Goal: Use online tool/utility: Use online tool/utility

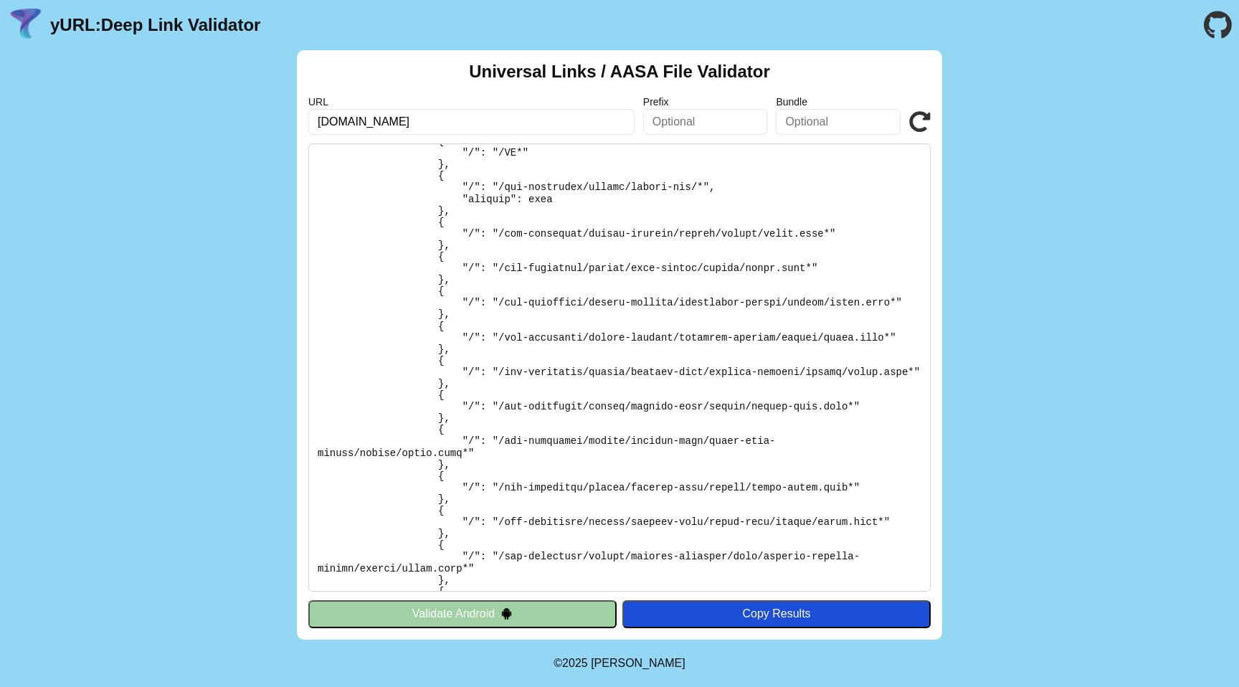
scroll to position [649, 0]
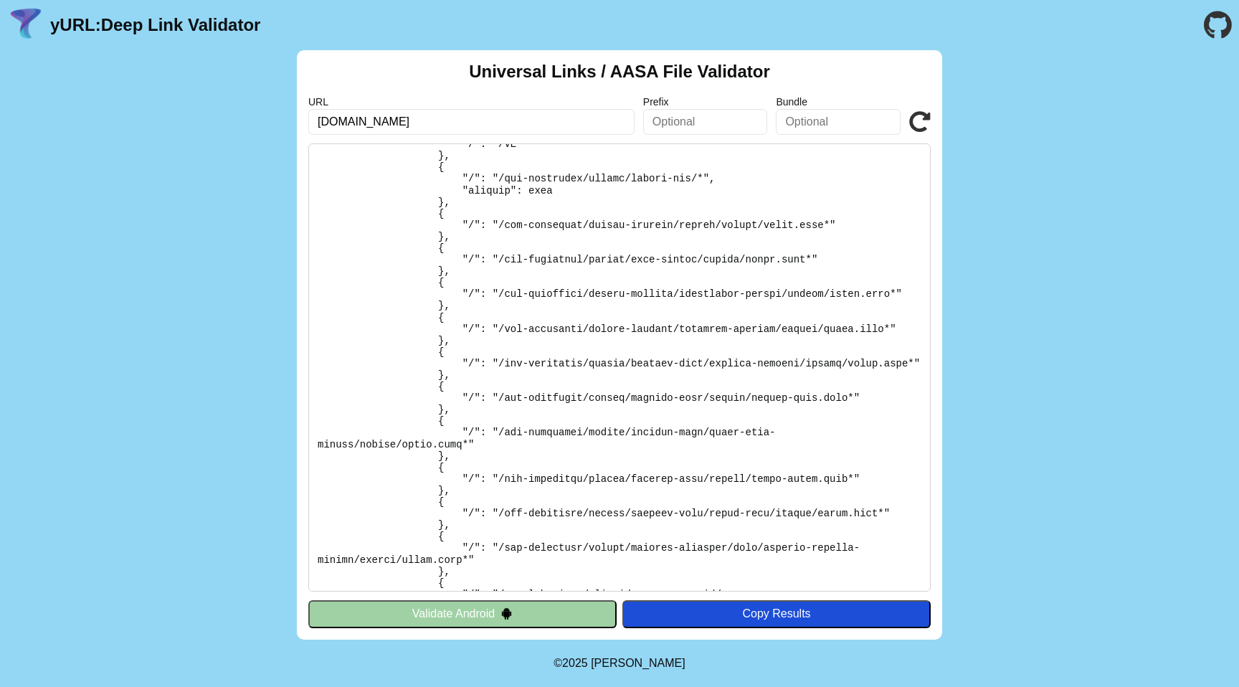
click at [569, 328] on pre at bounding box center [619, 367] width 622 height 448
click at [536, 353] on pre at bounding box center [619, 367] width 622 height 448
click at [497, 366] on pre at bounding box center [619, 367] width 622 height 448
drag, startPoint x: 506, startPoint y: 363, endPoint x: 485, endPoint y: 376, distance: 23.9
click at [471, 377] on pre at bounding box center [619, 367] width 622 height 448
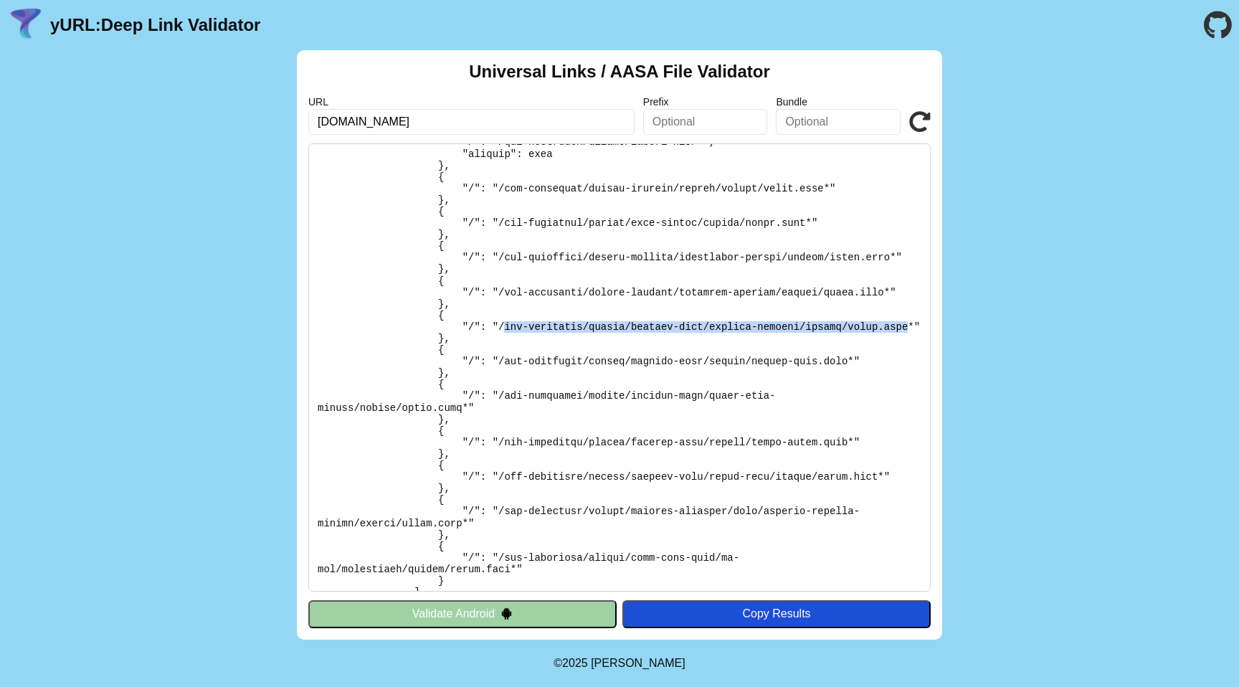
scroll to position [707, 0]
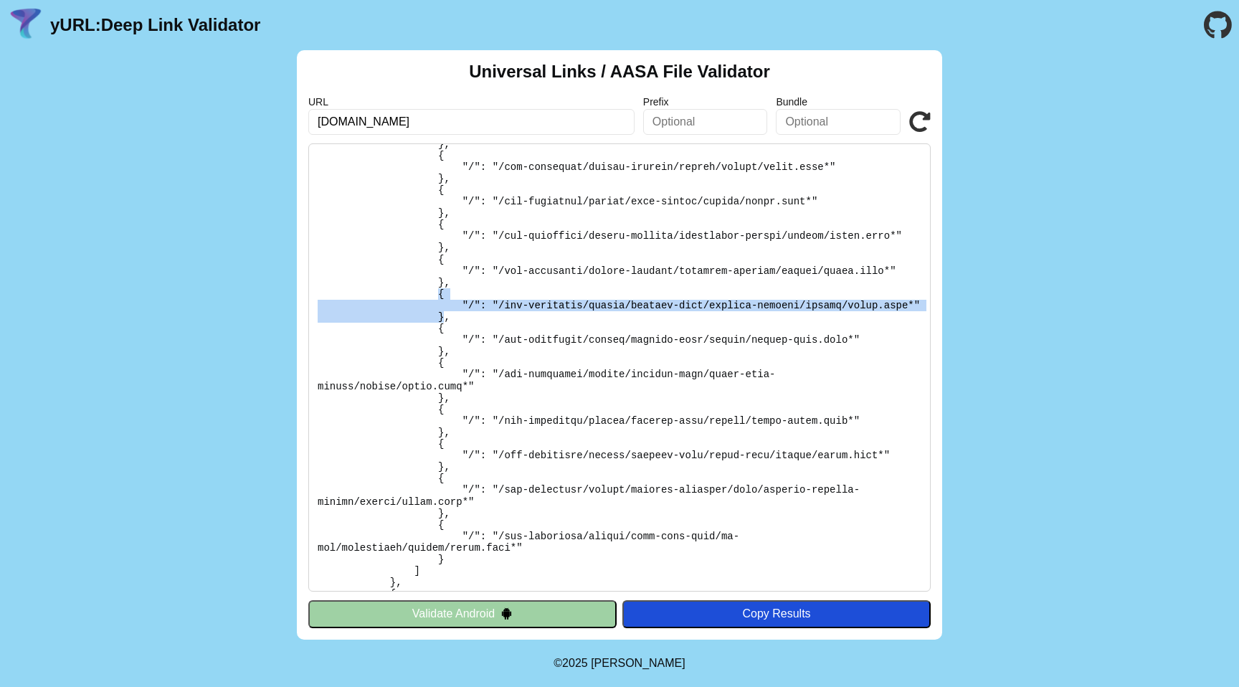
drag, startPoint x: 447, startPoint y: 327, endPoint x: 438, endPoint y: 294, distance: 34.1
click at [438, 294] on pre at bounding box center [619, 367] width 622 height 448
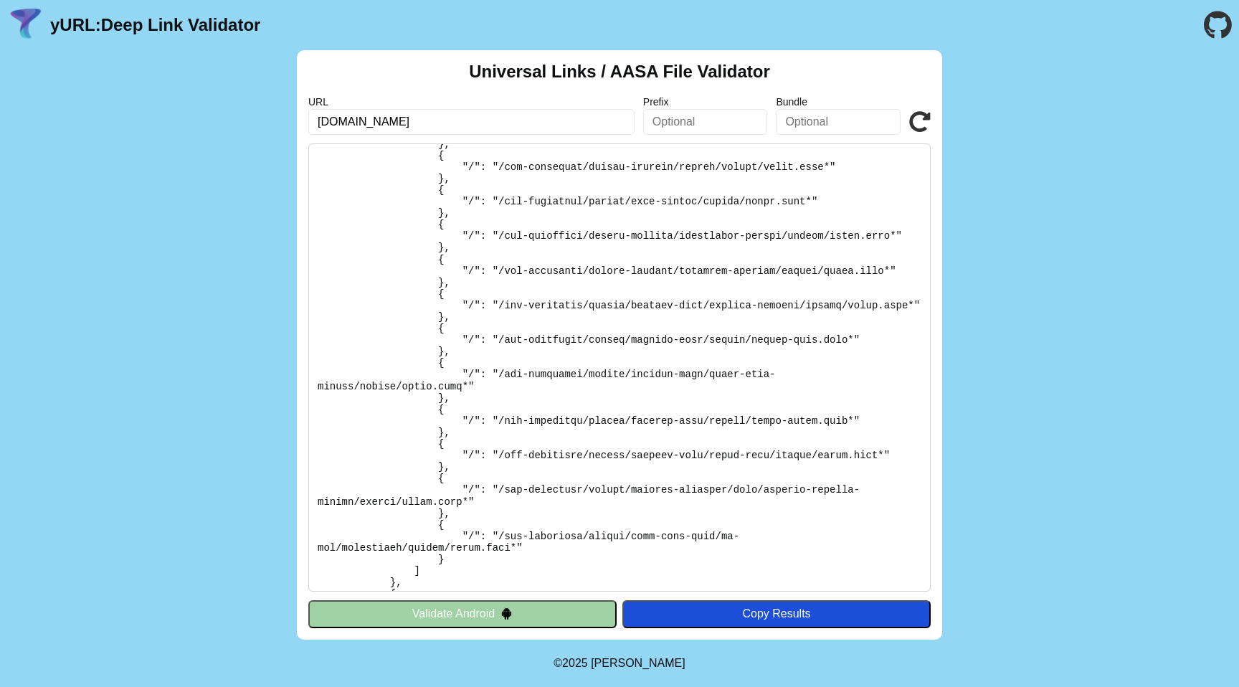
click at [460, 343] on pre at bounding box center [619, 367] width 622 height 448
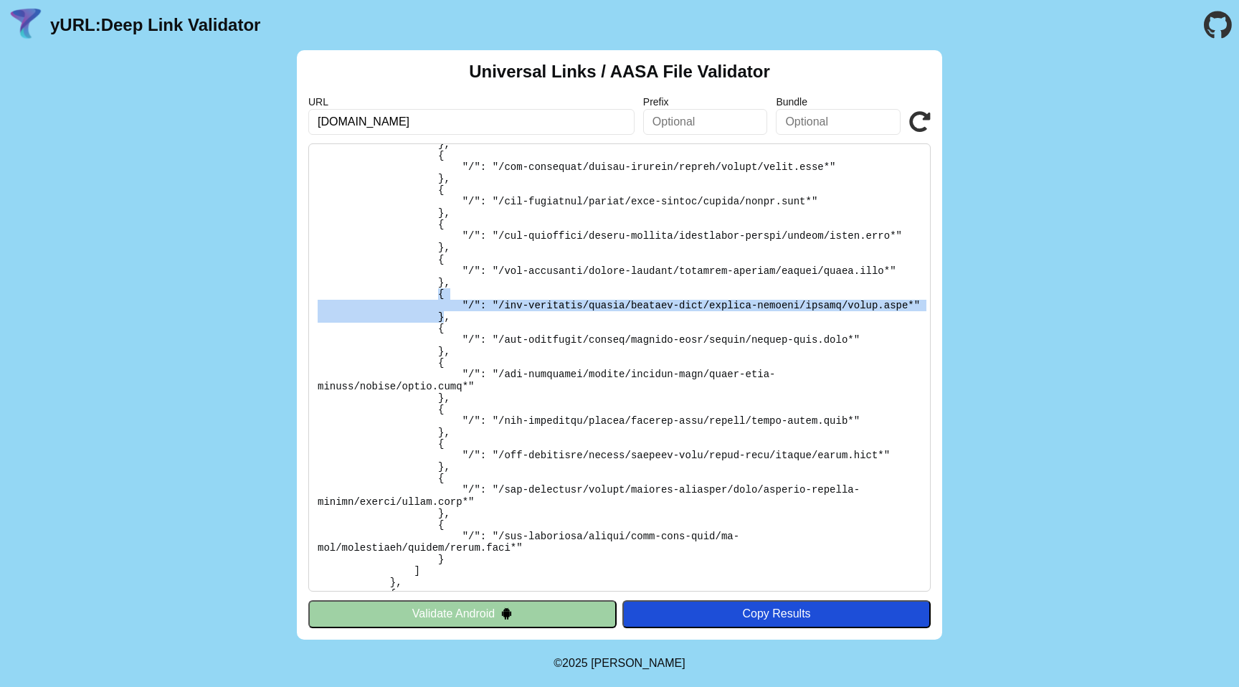
drag, startPoint x: 445, startPoint y: 330, endPoint x: 441, endPoint y: 292, distance: 38.2
click at [441, 292] on pre at bounding box center [619, 367] width 622 height 448
click at [481, 321] on pre at bounding box center [619, 367] width 622 height 448
drag, startPoint x: 442, startPoint y: 330, endPoint x: 439, endPoint y: 294, distance: 36.0
click at [439, 294] on pre at bounding box center [619, 367] width 622 height 448
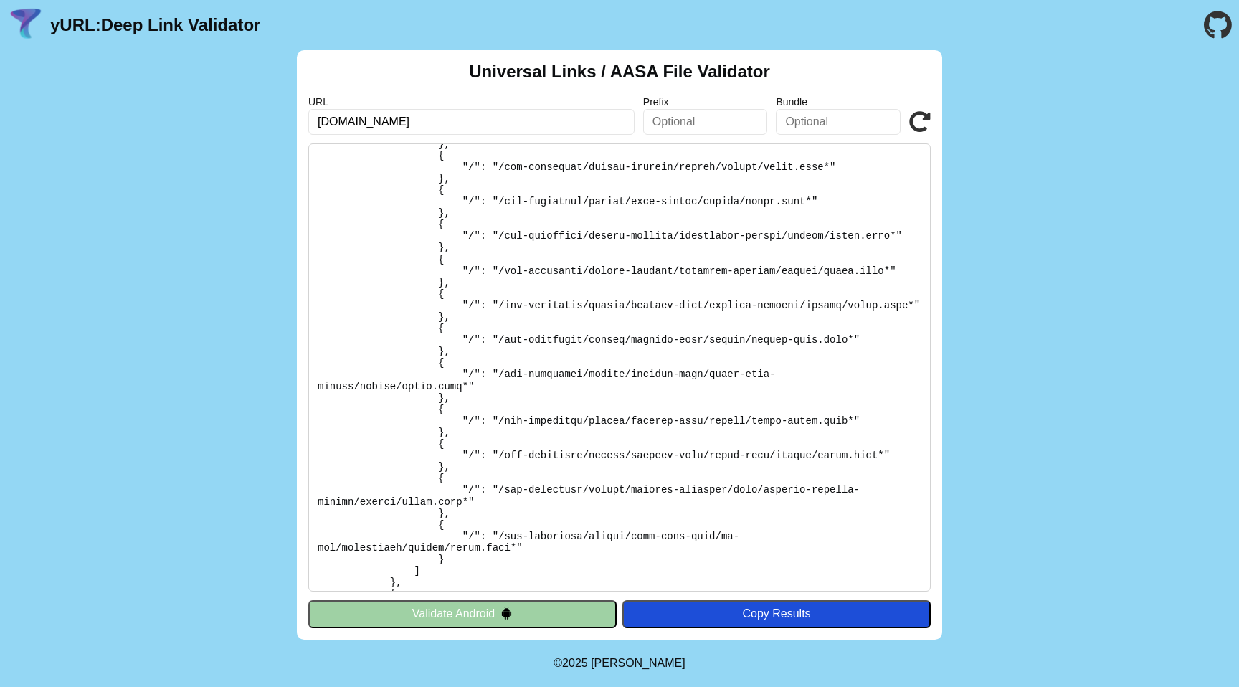
drag, startPoint x: 509, startPoint y: 331, endPoint x: 492, endPoint y: 331, distance: 17.2
click at [509, 331] on pre at bounding box center [619, 367] width 622 height 448
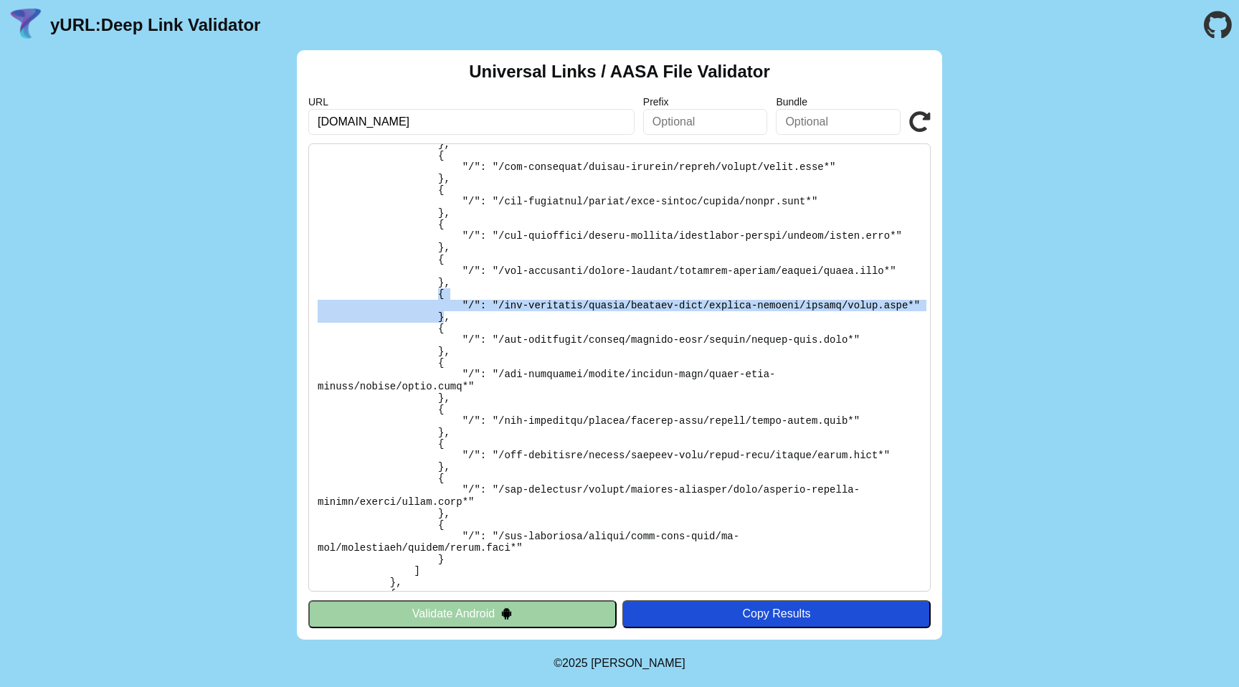
drag, startPoint x: 445, startPoint y: 326, endPoint x: 437, endPoint y: 291, distance: 35.3
click at [437, 291] on pre at bounding box center [619, 367] width 622 height 448
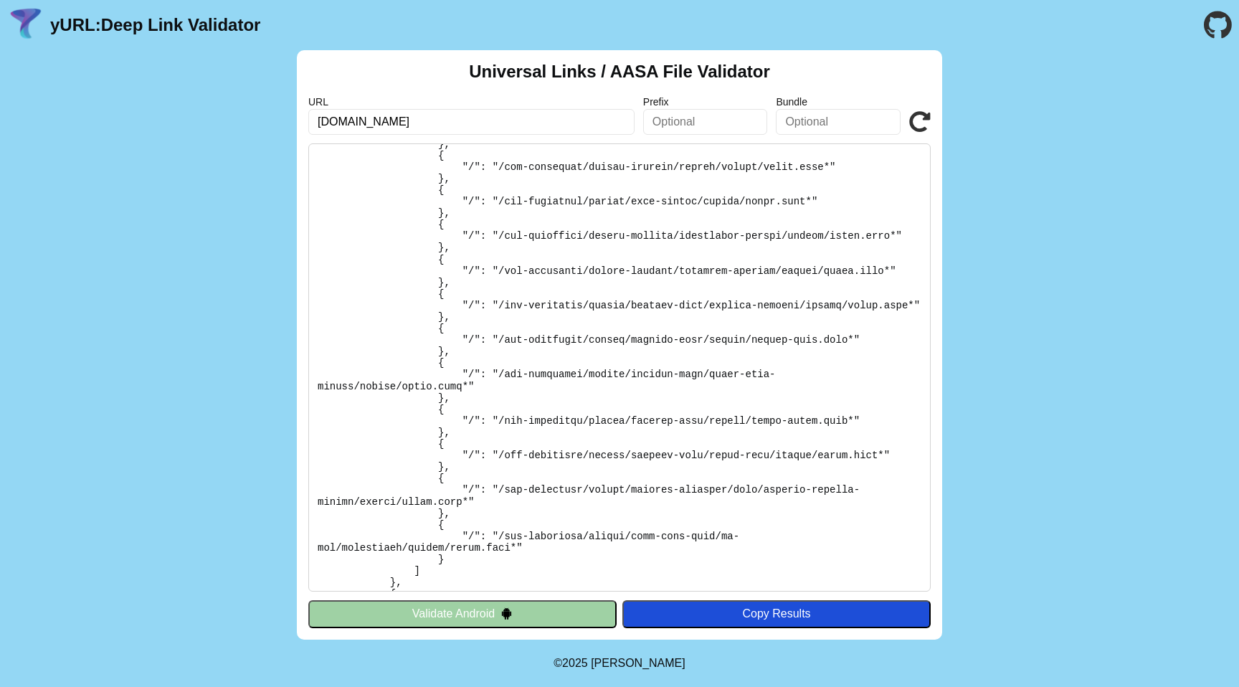
click at [445, 292] on pre at bounding box center [619, 367] width 622 height 448
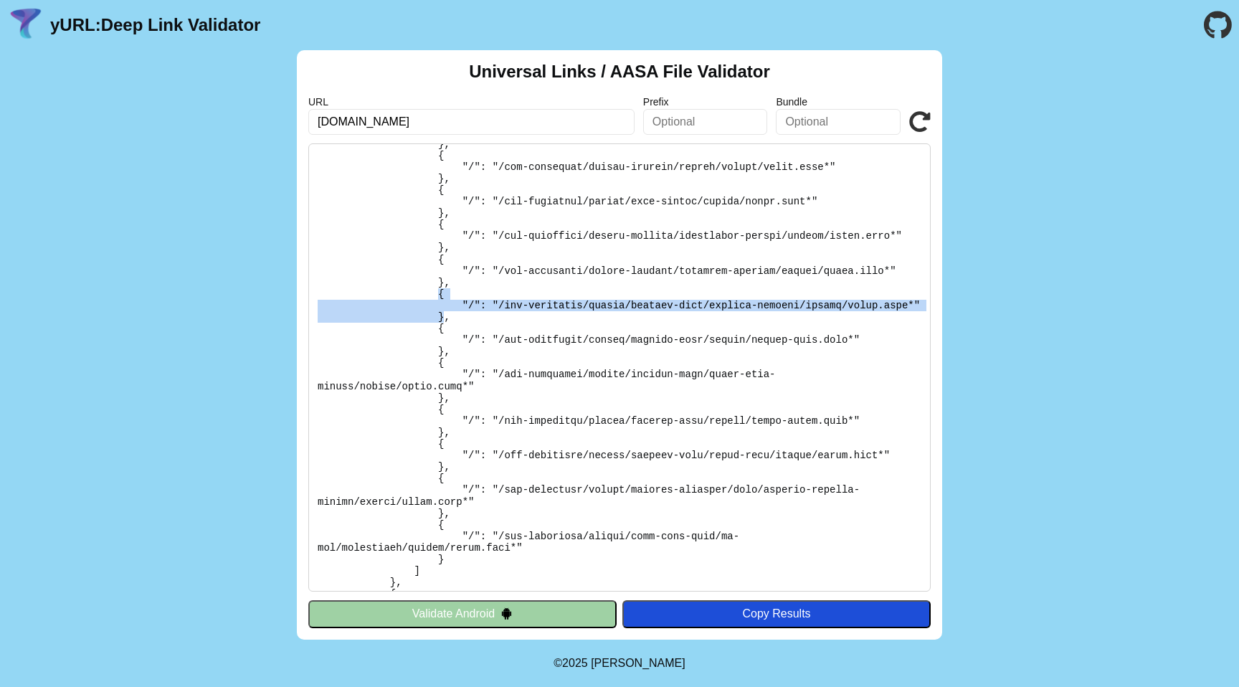
drag, startPoint x: 440, startPoint y: 292, endPoint x: 444, endPoint y: 326, distance: 34.6
click at [443, 326] on pre at bounding box center [619, 367] width 622 height 448
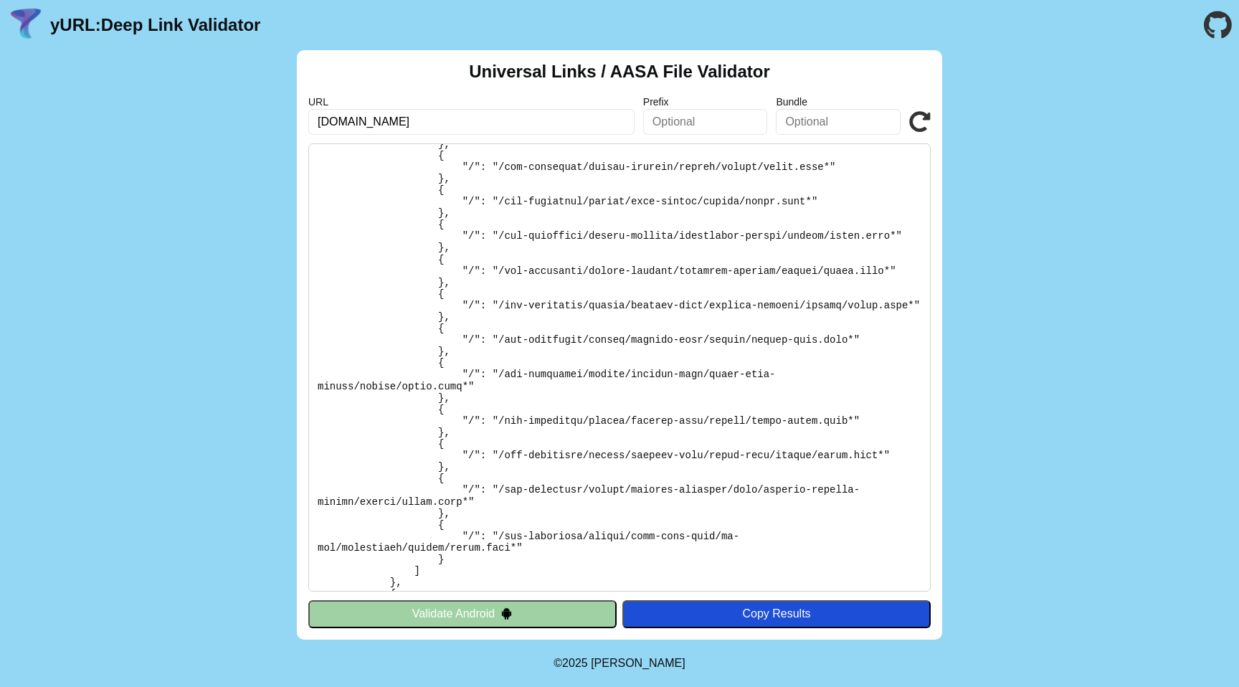
click at [569, 354] on pre at bounding box center [619, 367] width 622 height 448
click at [521, 310] on pre at bounding box center [619, 367] width 622 height 448
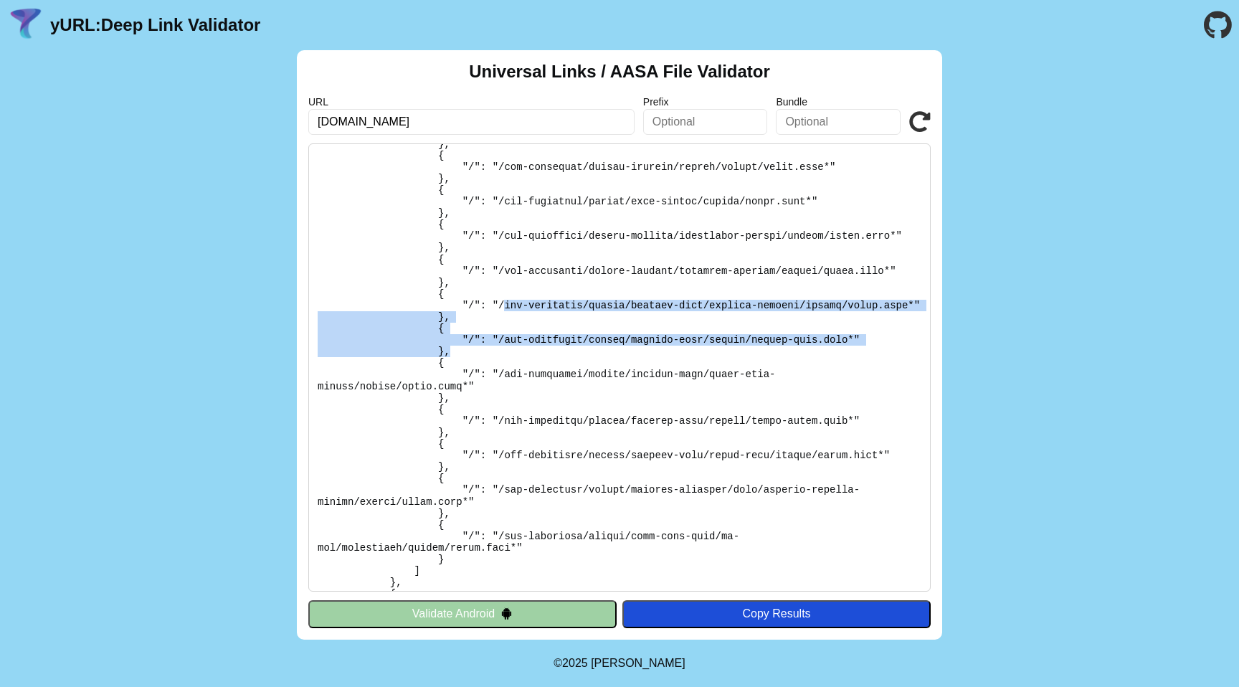
drag, startPoint x: 507, startPoint y: 307, endPoint x: 670, endPoint y: 350, distance: 169.1
click at [693, 359] on pre at bounding box center [619, 367] width 622 height 448
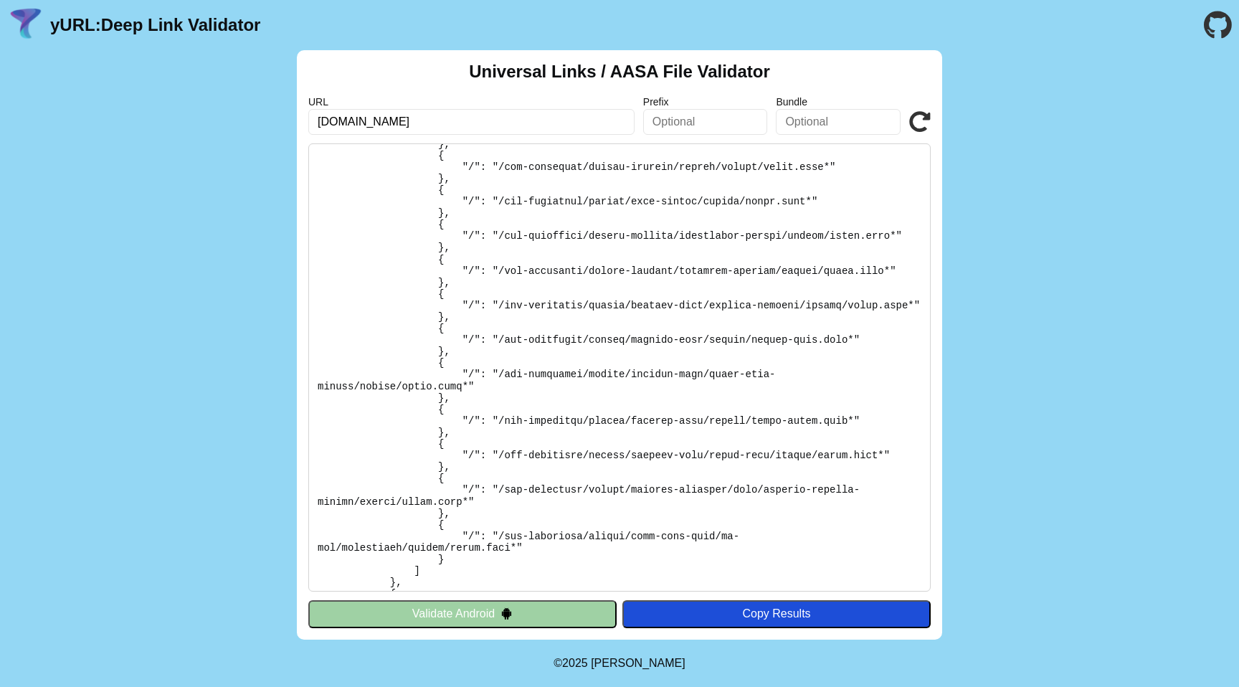
drag, startPoint x: 593, startPoint y: 315, endPoint x: 541, endPoint y: 318, distance: 51.8
click at [593, 315] on pre at bounding box center [619, 367] width 622 height 448
drag, startPoint x: 455, startPoint y: 331, endPoint x: 465, endPoint y: 331, distance: 10.1
click at [455, 331] on pre at bounding box center [619, 367] width 622 height 448
click at [507, 306] on pre at bounding box center [619, 367] width 622 height 448
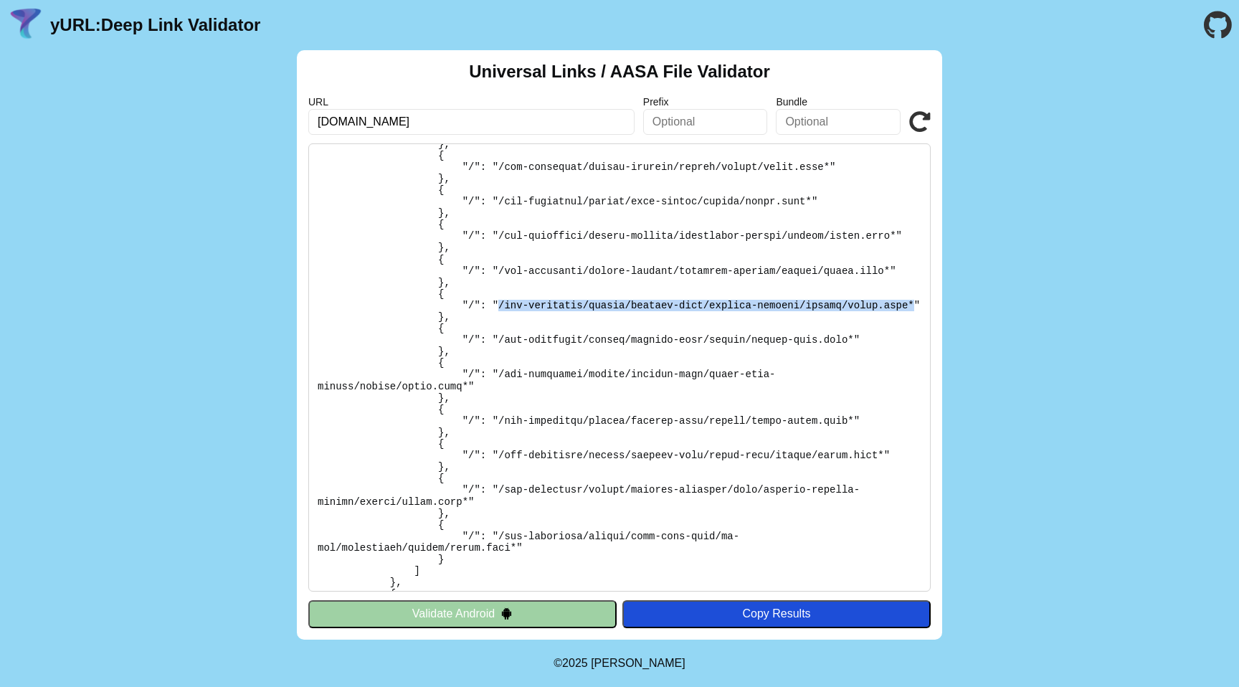
drag, startPoint x: 496, startPoint y: 306, endPoint x: 475, endPoint y: 318, distance: 24.4
click at [475, 318] on pre at bounding box center [619, 367] width 622 height 448
click at [509, 355] on pre at bounding box center [619, 367] width 622 height 448
click at [542, 297] on pre at bounding box center [619, 367] width 622 height 448
click at [518, 331] on pre at bounding box center [619, 367] width 622 height 448
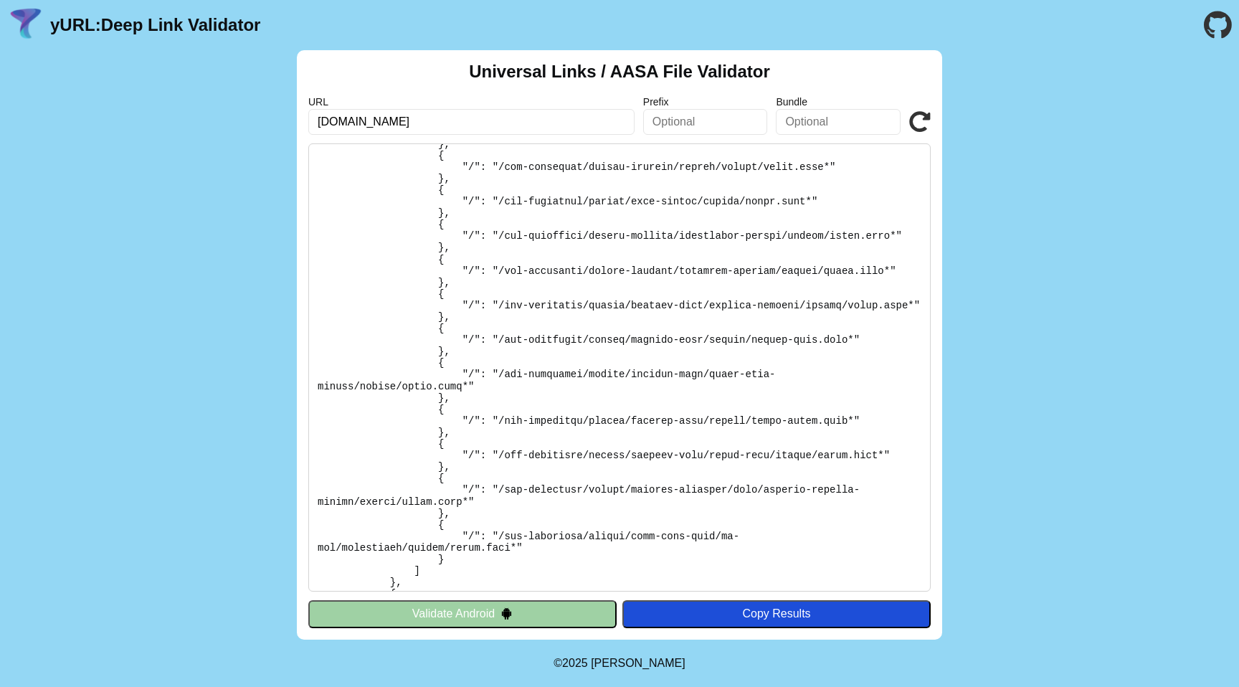
click at [510, 314] on pre at bounding box center [619, 367] width 622 height 448
drag, startPoint x: 497, startPoint y: 305, endPoint x: 470, endPoint y: 319, distance: 29.8
click at [470, 319] on pre at bounding box center [619, 367] width 622 height 448
drag, startPoint x: 592, startPoint y: 305, endPoint x: 548, endPoint y: 322, distance: 46.7
click at [592, 305] on pre at bounding box center [619, 367] width 622 height 448
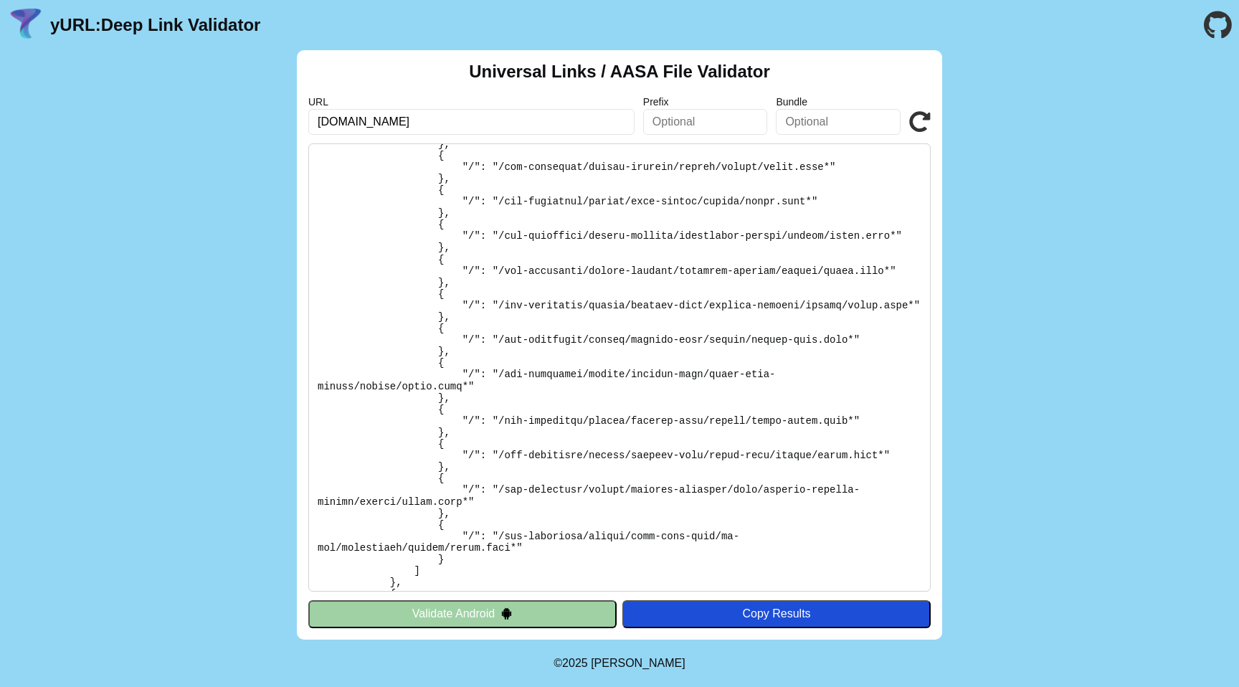
drag, startPoint x: 508, startPoint y: 321, endPoint x: 494, endPoint y: 310, distance: 16.9
click at [507, 321] on pre at bounding box center [619, 367] width 622 height 448
drag, startPoint x: 498, startPoint y: 307, endPoint x: 468, endPoint y: 316, distance: 30.8
click at [468, 316] on pre at bounding box center [619, 367] width 622 height 448
